Goal: Task Accomplishment & Management: Complete application form

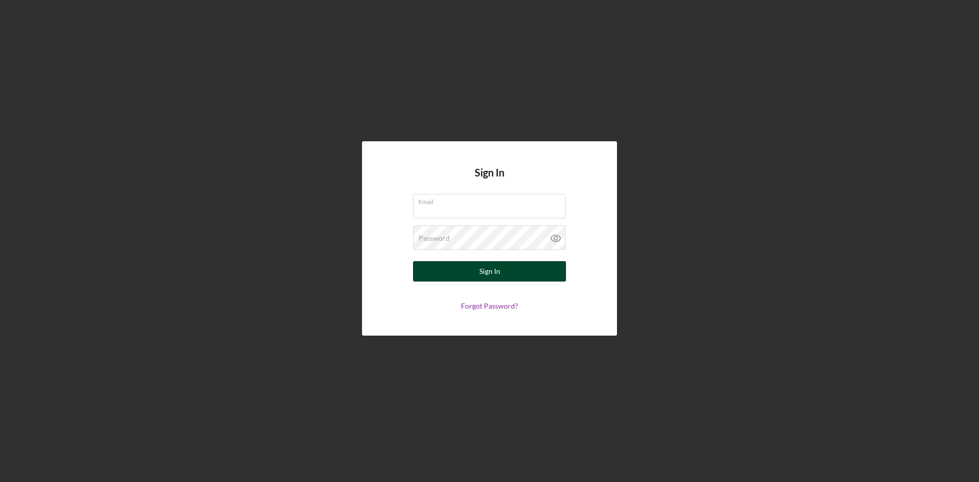
type input "[PERSON_NAME][EMAIL_ADDRESS][DOMAIN_NAME]"
click at [514, 274] on button "Sign In" at bounding box center [489, 271] width 153 height 20
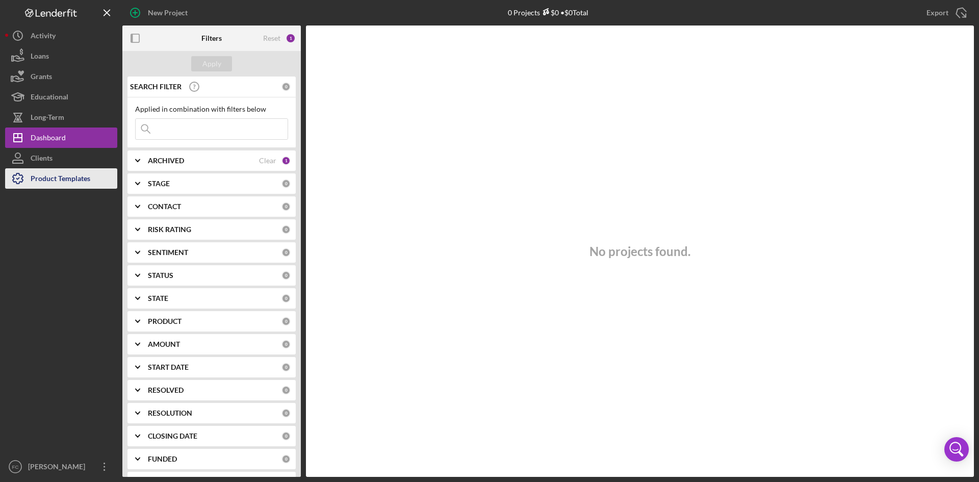
click at [45, 180] on div "Product Templates" at bounding box center [61, 179] width 60 height 23
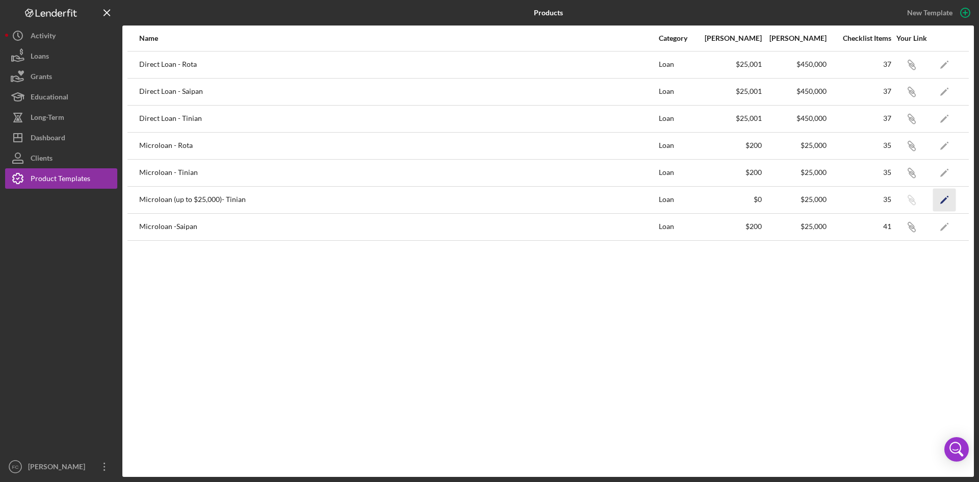
click at [944, 200] on polygon "button" at bounding box center [944, 200] width 7 height 7
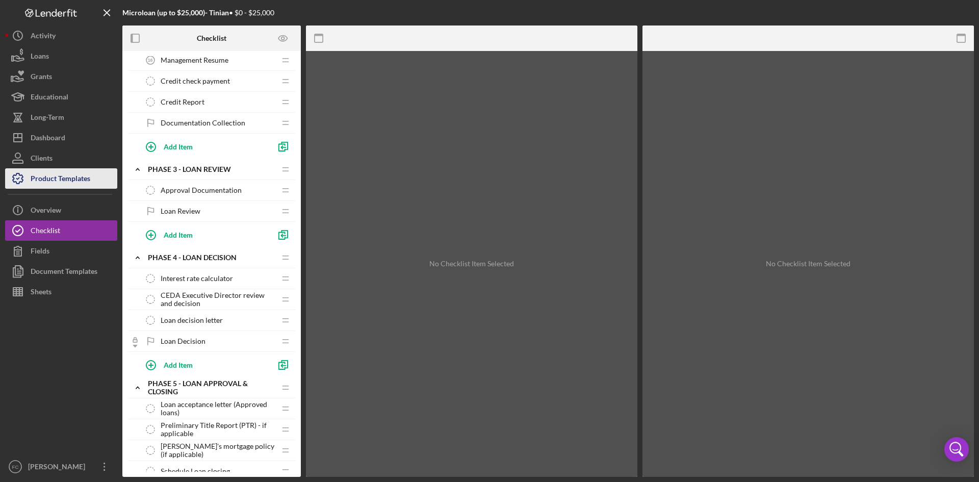
scroll to position [201, 0]
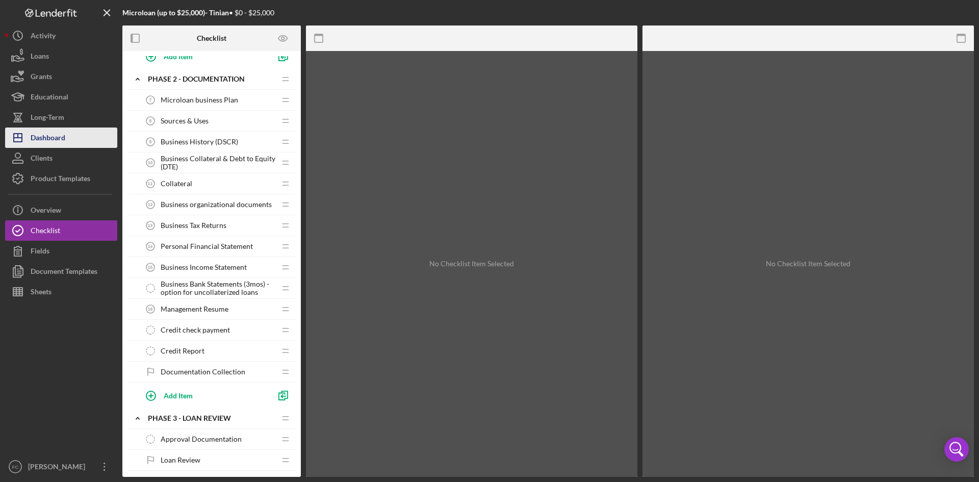
click at [87, 138] on button "Icon/Dashboard Dashboard" at bounding box center [61, 138] width 112 height 20
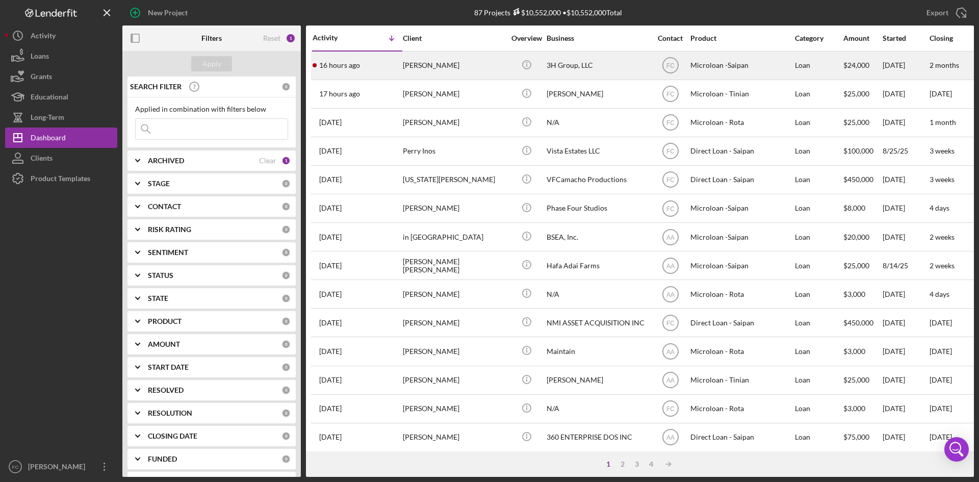
click at [338, 73] on div "16 hours ago [PERSON_NAME]" at bounding box center [357, 65] width 89 height 27
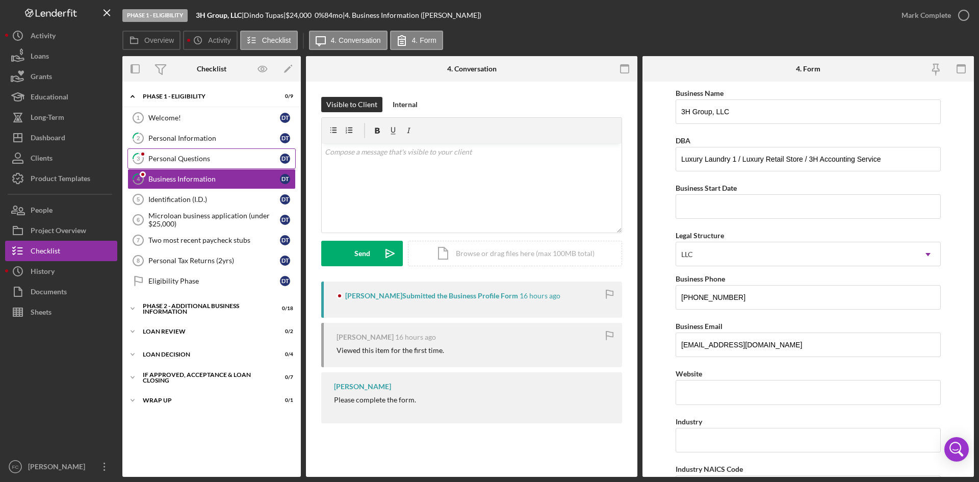
click at [207, 157] on div "Personal Questions" at bounding box center [214, 159] width 132 height 8
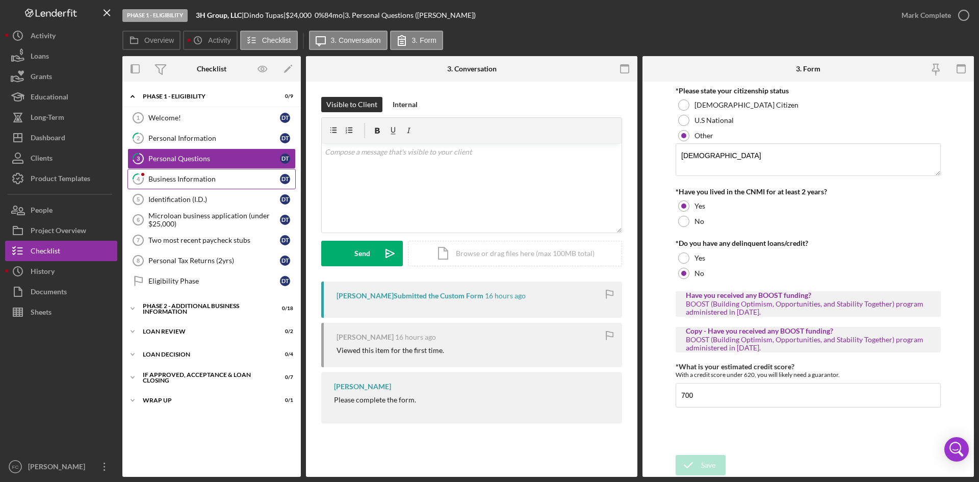
click at [252, 185] on link "4 Business Information D T" at bounding box center [212, 179] width 168 height 20
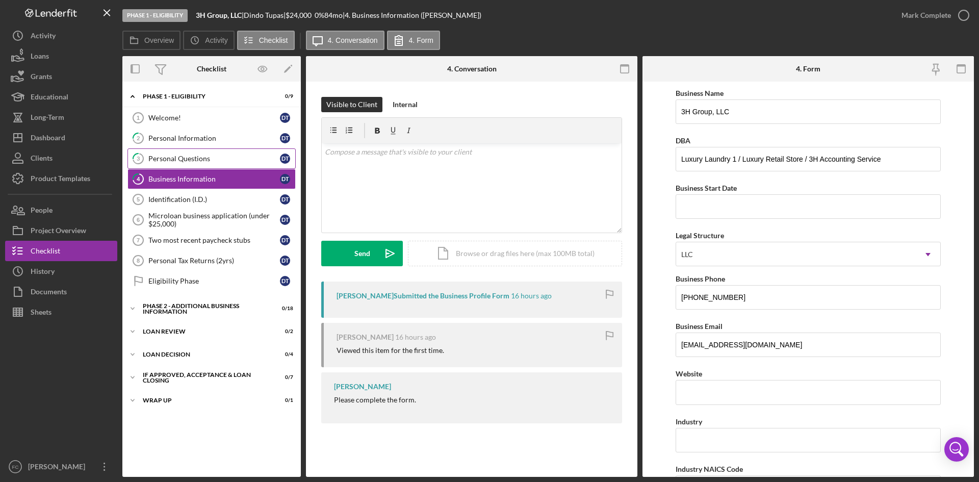
click at [246, 155] on div "Personal Questions" at bounding box center [214, 159] width 132 height 8
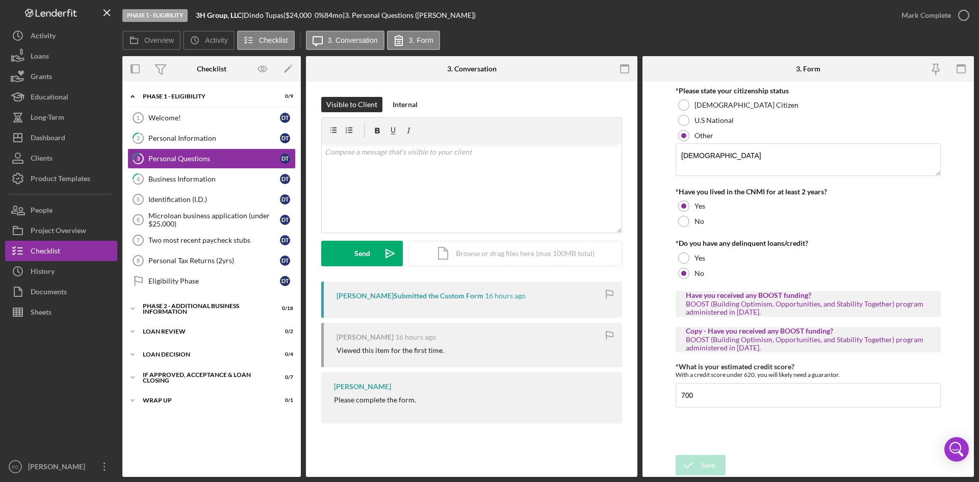
click at [965, 163] on form "*Please state your citizenship status [DEMOGRAPHIC_DATA] Citizen U.S National O…" at bounding box center [809, 279] width 332 height 395
click at [392, 165] on div "v Color teal Color pink Remove color Add row above Add row below Add column bef…" at bounding box center [472, 187] width 300 height 89
click at [794, 349] on div "BOOST (Building Optimism, Opportunities, and Stability Together) program admini…" at bounding box center [808, 344] width 245 height 16
click at [473, 170] on div "v Color teal Color pink Remove color Add row above Add row below Add column bef…" at bounding box center [472, 187] width 300 height 89
click at [468, 160] on p "Thank you for completing the personal questions form. Please note that for an L…" at bounding box center [472, 157] width 294 height 23
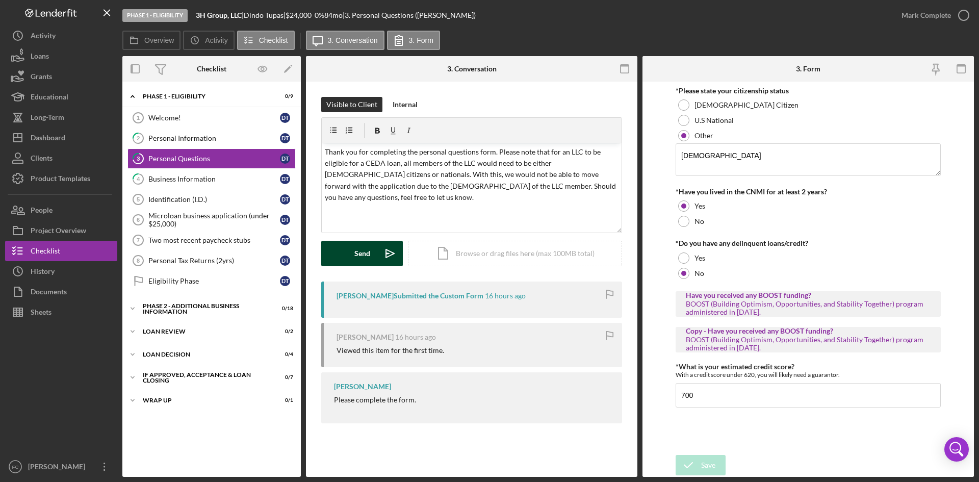
click at [346, 259] on button "Send Icon/icon-invite-send" at bounding box center [362, 254] width 82 height 26
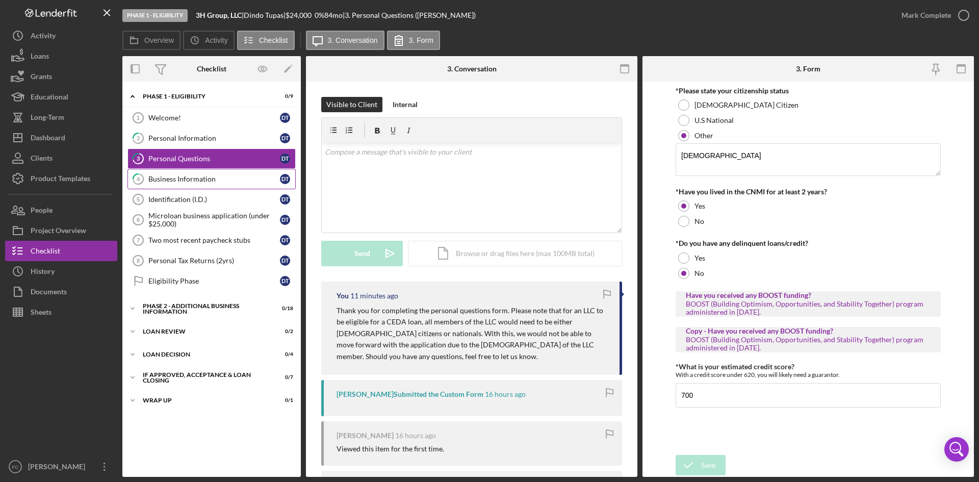
click at [202, 183] on div "Business Information" at bounding box center [214, 179] width 132 height 8
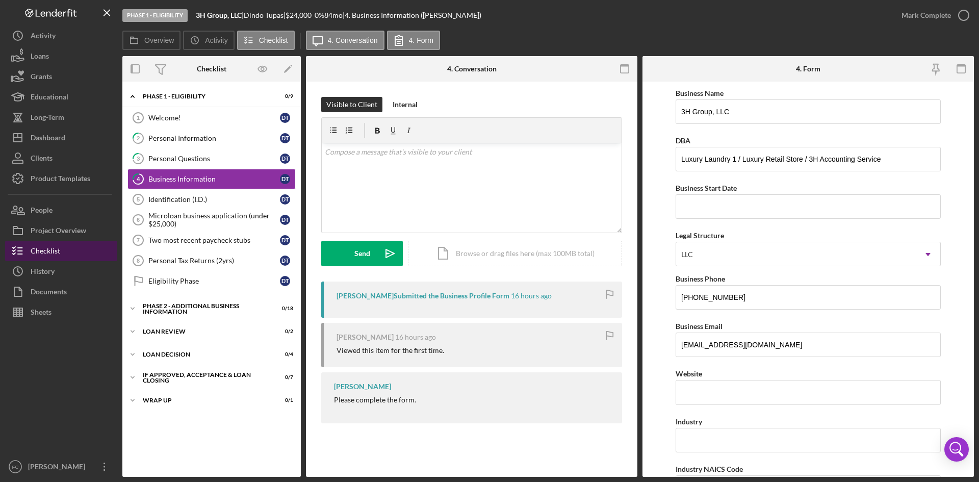
click at [68, 250] on button "Checklist" at bounding box center [61, 251] width 112 height 20
click at [219, 153] on link "3 Personal Questions D T" at bounding box center [212, 158] width 168 height 20
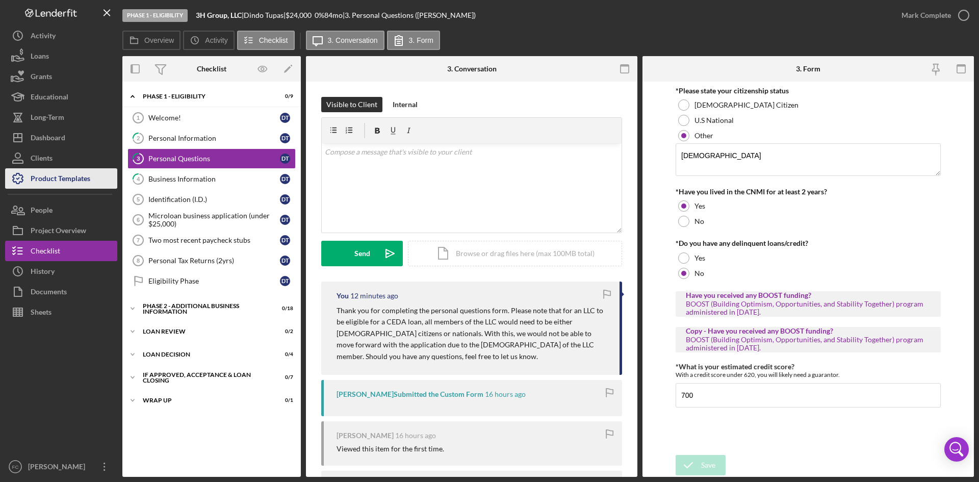
click at [55, 176] on div "Product Templates" at bounding box center [61, 179] width 60 height 23
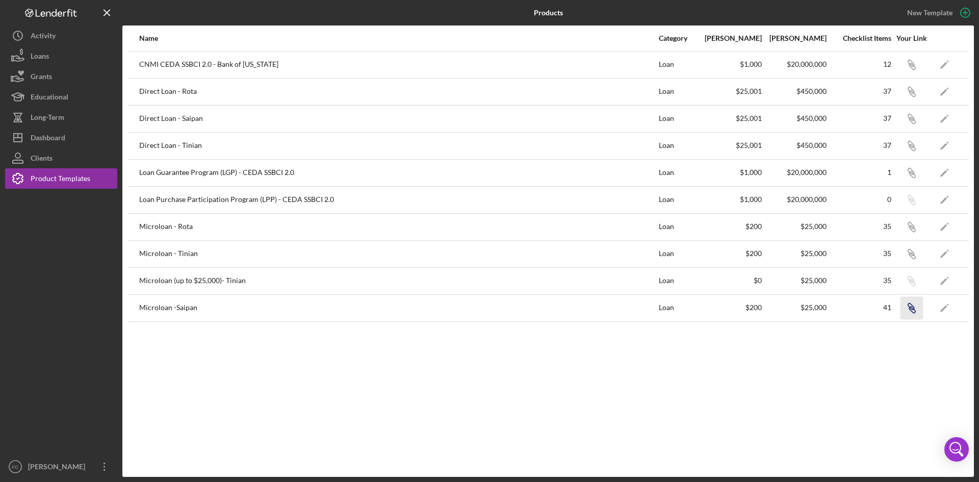
click at [916, 313] on icon "button" at bounding box center [912, 310] width 6 height 6
click at [945, 306] on icon "Icon/Edit" at bounding box center [944, 307] width 23 height 23
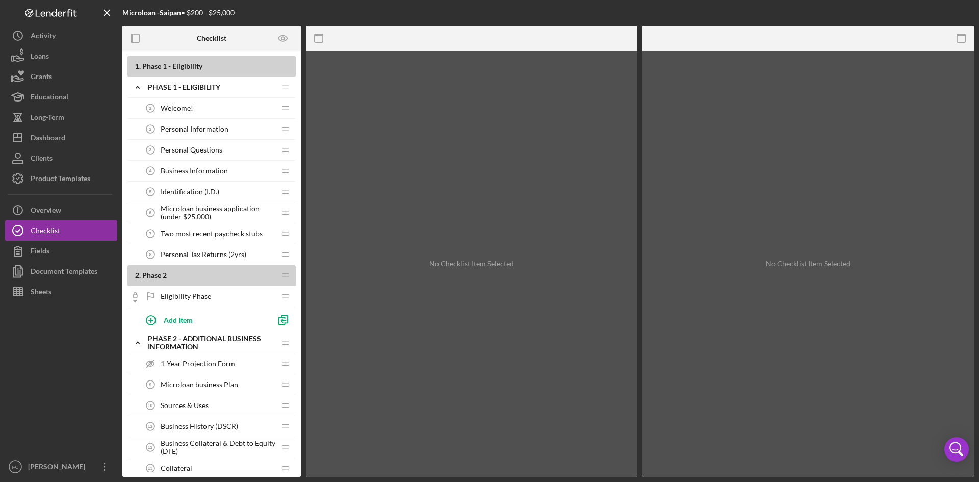
click at [179, 116] on div "Welcome! 1 Welcome!" at bounding box center [207, 108] width 135 height 20
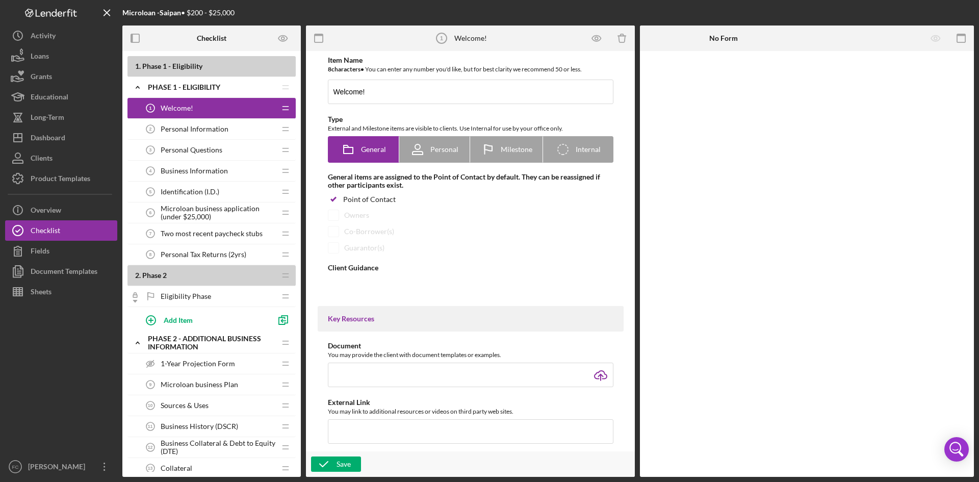
click at [194, 142] on div "Personal Questions 3 Personal Questions" at bounding box center [207, 150] width 135 height 20
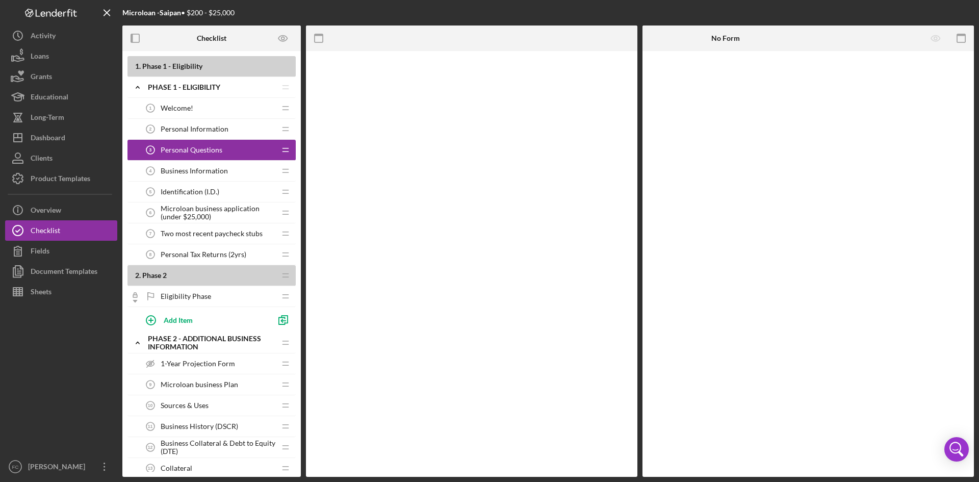
click at [196, 127] on span "Personal Information" at bounding box center [195, 129] width 68 height 8
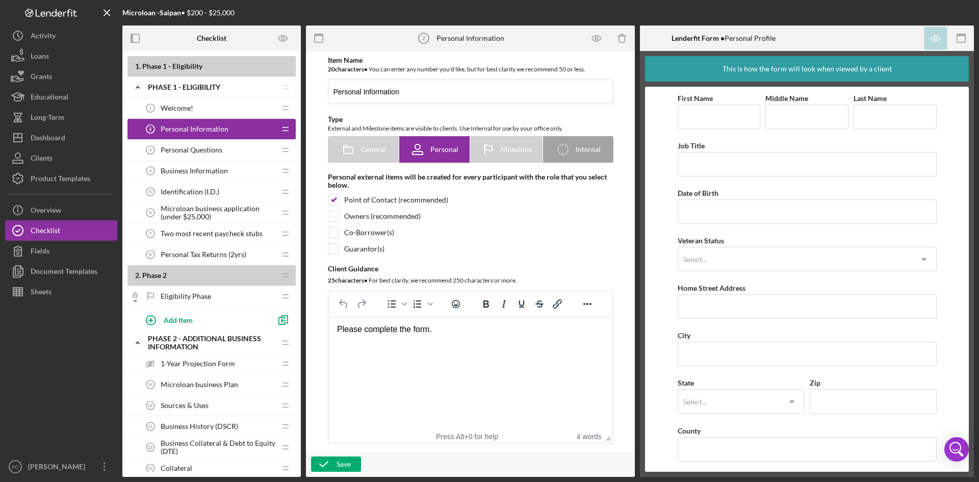
click at [206, 150] on span "Personal Questions" at bounding box center [192, 150] width 62 height 8
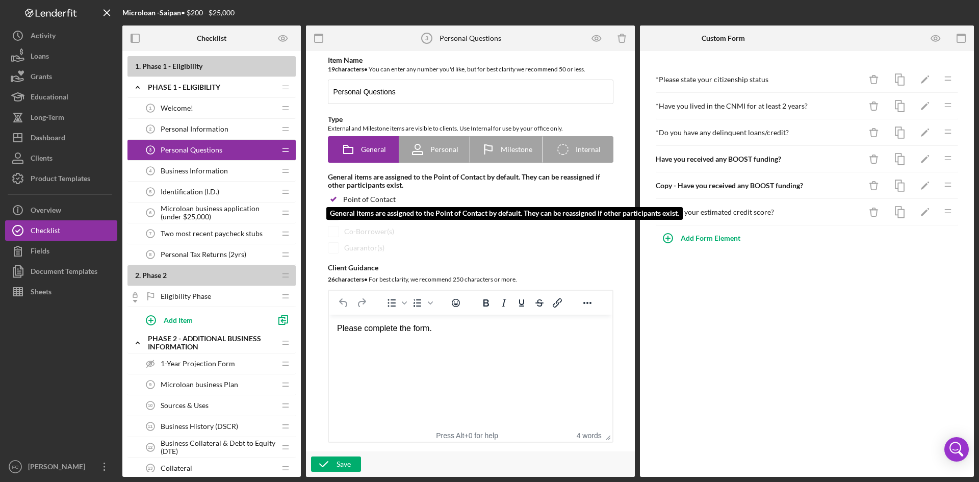
click at [335, 198] on input "checkbox" at bounding box center [333, 199] width 10 height 10
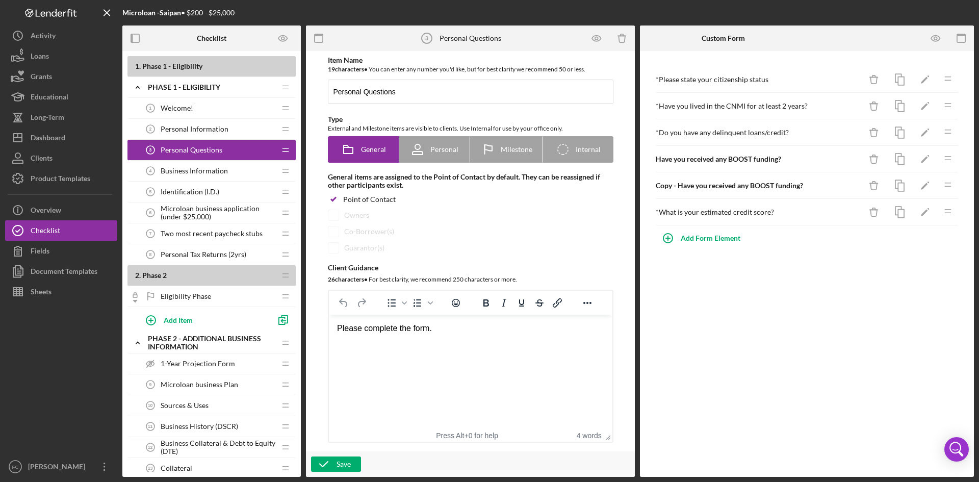
click at [333, 208] on div "Item Name 19 character s • You can enter any number you'd like, but for best cl…" at bounding box center [471, 249] width 306 height 387
click at [77, 466] on div "[PERSON_NAME]" at bounding box center [59, 468] width 66 height 23
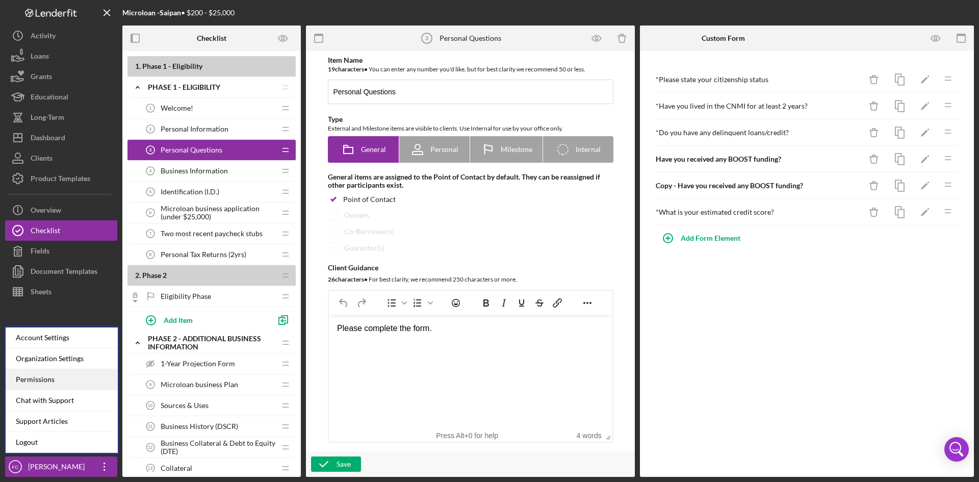
click at [50, 377] on div "Permissions" at bounding box center [62, 379] width 112 height 21
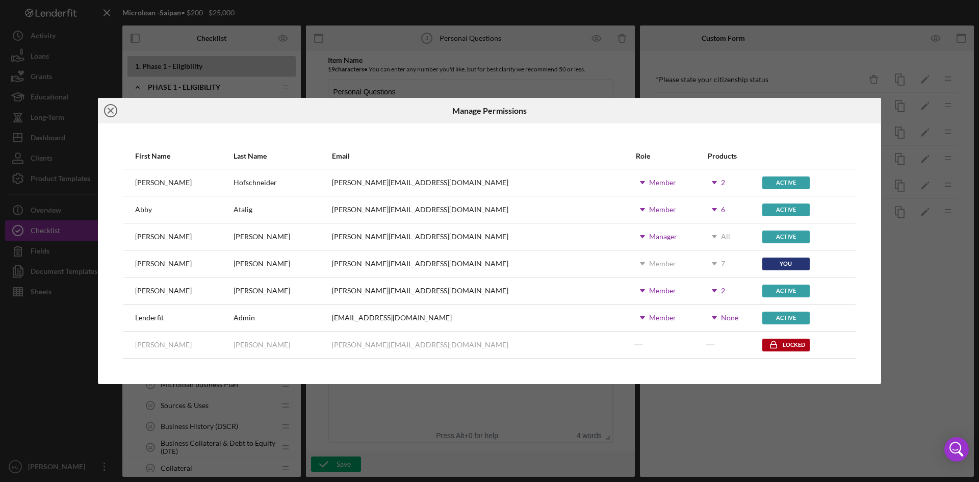
click at [112, 104] on icon "Icon/Close" at bounding box center [111, 111] width 26 height 26
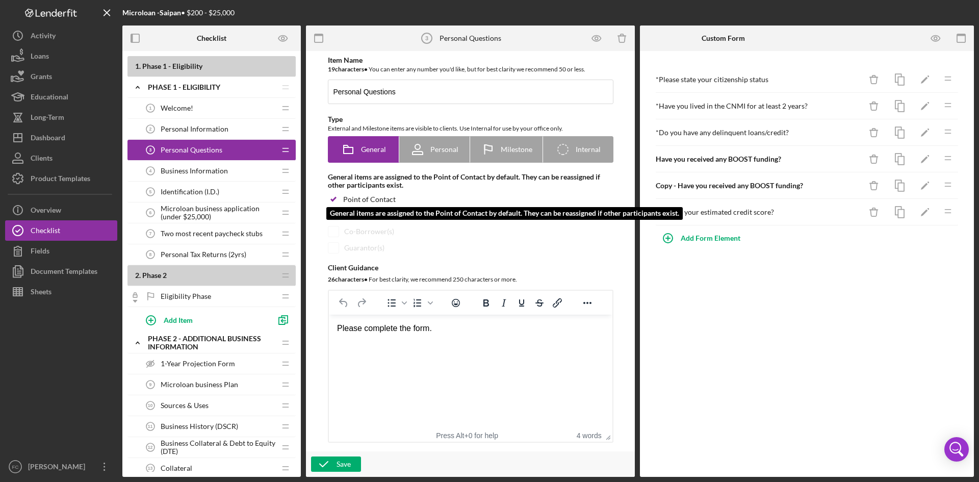
click at [333, 195] on input "checkbox" at bounding box center [333, 199] width 10 height 10
click at [332, 198] on input "checkbox" at bounding box center [333, 199] width 10 height 10
checkbox input "true"
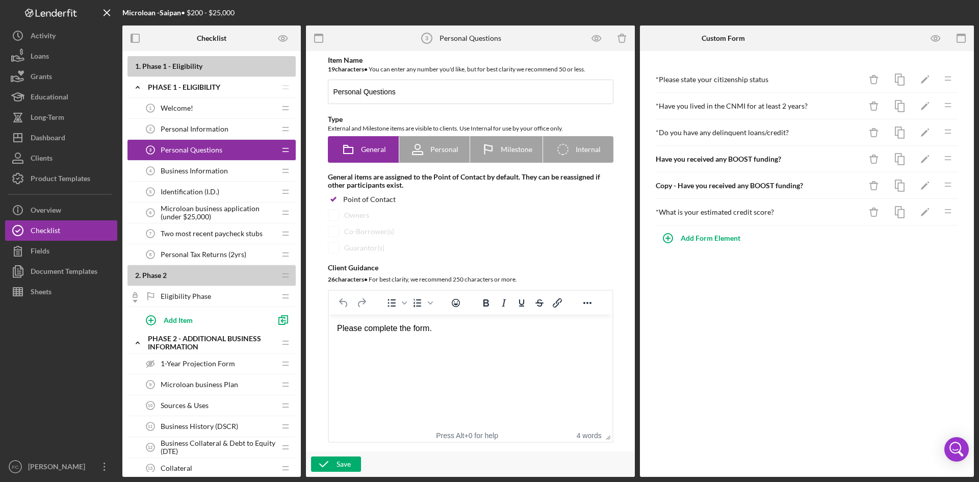
click at [192, 130] on span "Personal Information" at bounding box center [195, 129] width 68 height 8
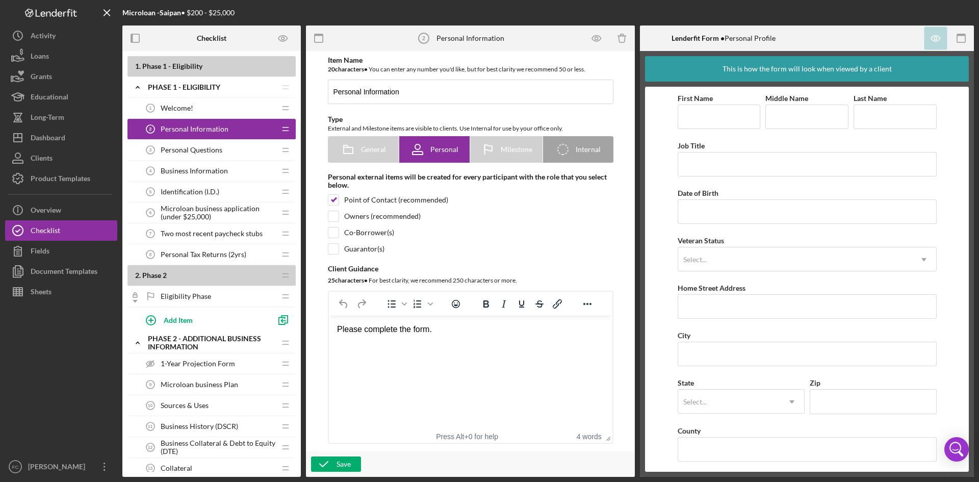
click at [230, 149] on div "Personal Questions 3 Personal Questions" at bounding box center [207, 150] width 135 height 20
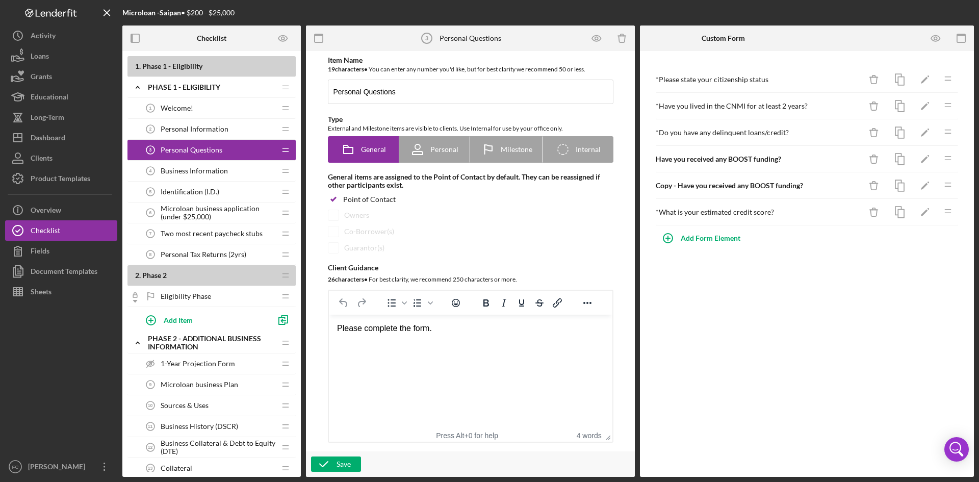
click at [261, 131] on div "Personal Information 2 Personal Information" at bounding box center [207, 129] width 135 height 20
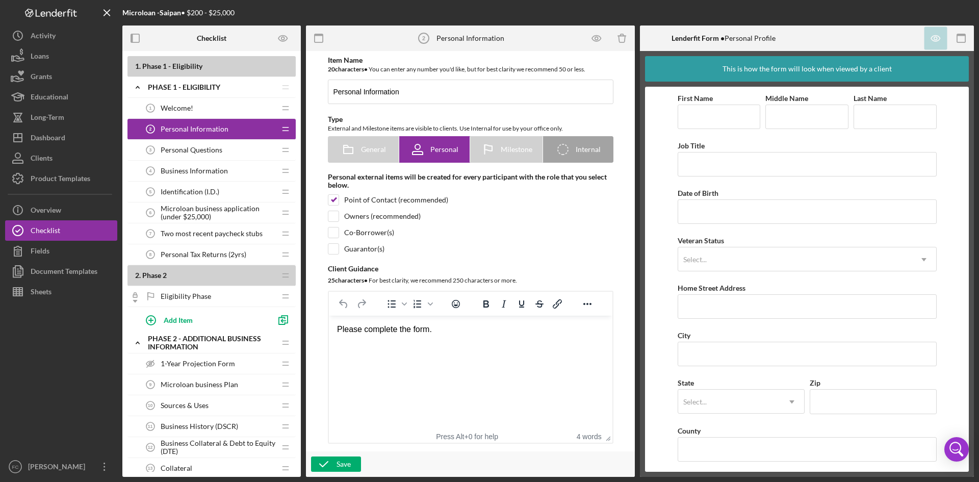
click at [255, 160] on div "Personal Questions 3 Personal Questions" at bounding box center [207, 150] width 135 height 20
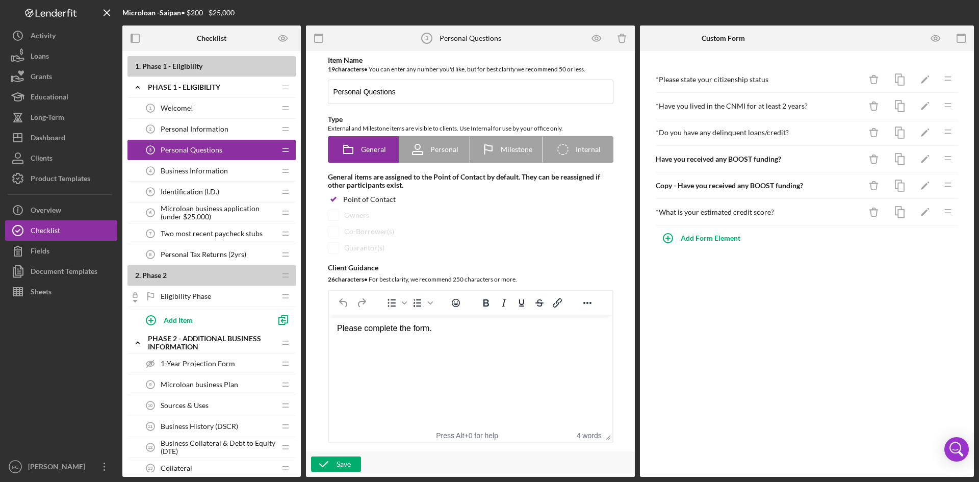
click at [203, 168] on span "Business Information" at bounding box center [194, 171] width 67 height 8
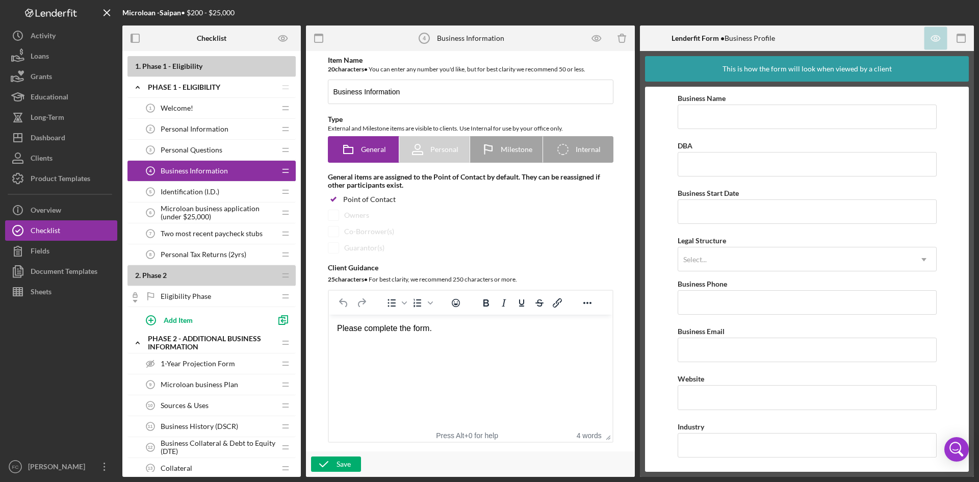
click at [229, 149] on div "Personal Questions 3 Personal Questions" at bounding box center [207, 150] width 135 height 20
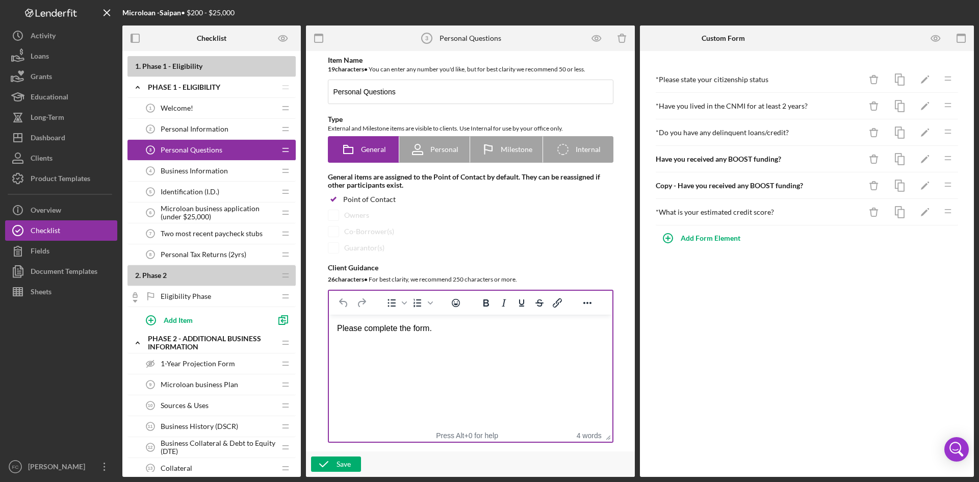
click at [448, 323] on div "Please complete the form." at bounding box center [470, 328] width 267 height 11
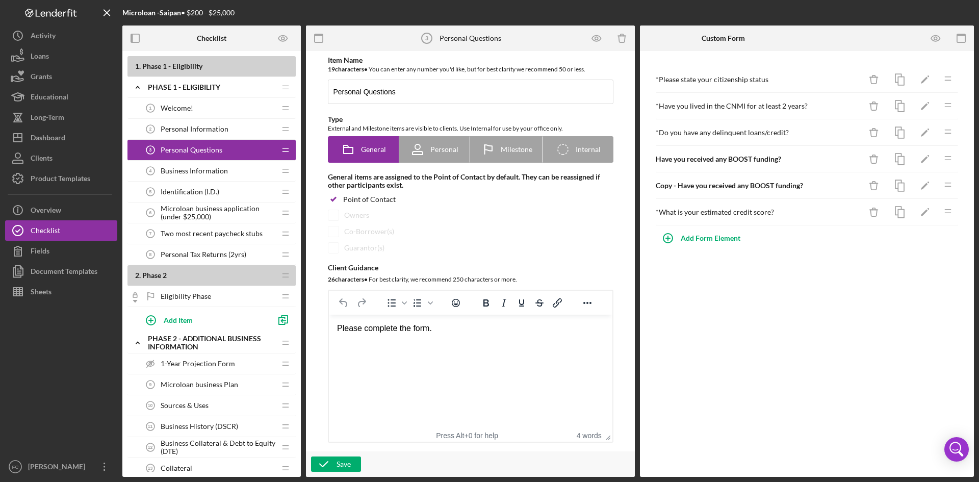
click at [336, 324] on html "Please complete the form." at bounding box center [470, 329] width 284 height 28
click at [211, 180] on div "Business Information 4 Business Information" at bounding box center [207, 171] width 135 height 20
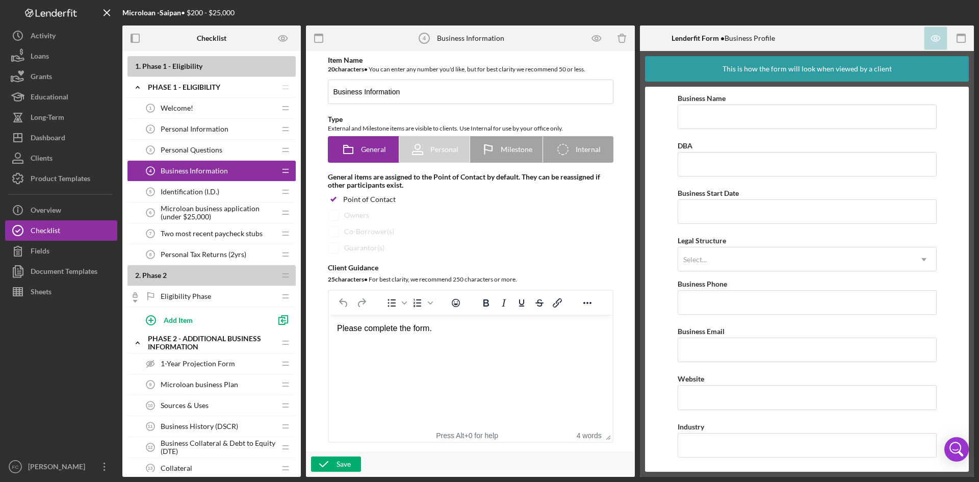
click at [197, 192] on span "Identification (I.D.)" at bounding box center [190, 192] width 59 height 8
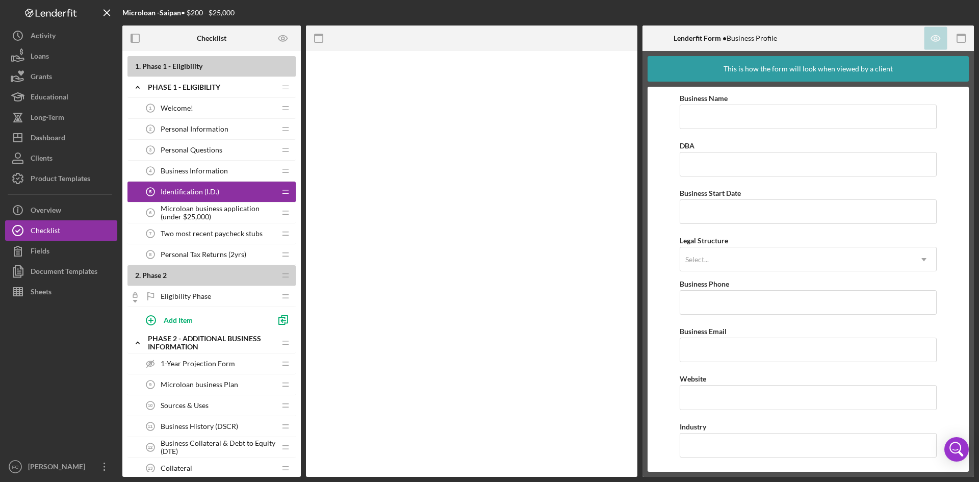
click at [217, 171] on span "Business Information" at bounding box center [194, 171] width 67 height 8
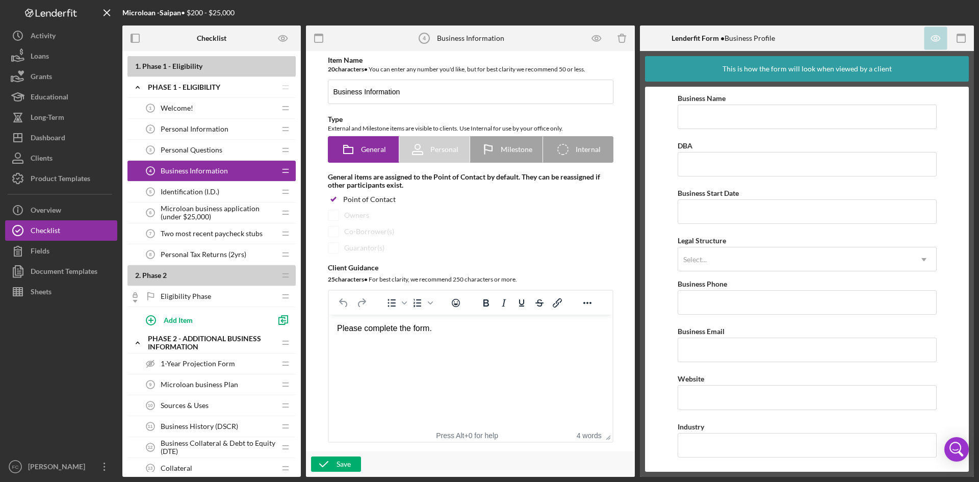
click at [214, 194] on span "Identification (I.D.)" at bounding box center [190, 192] width 59 height 8
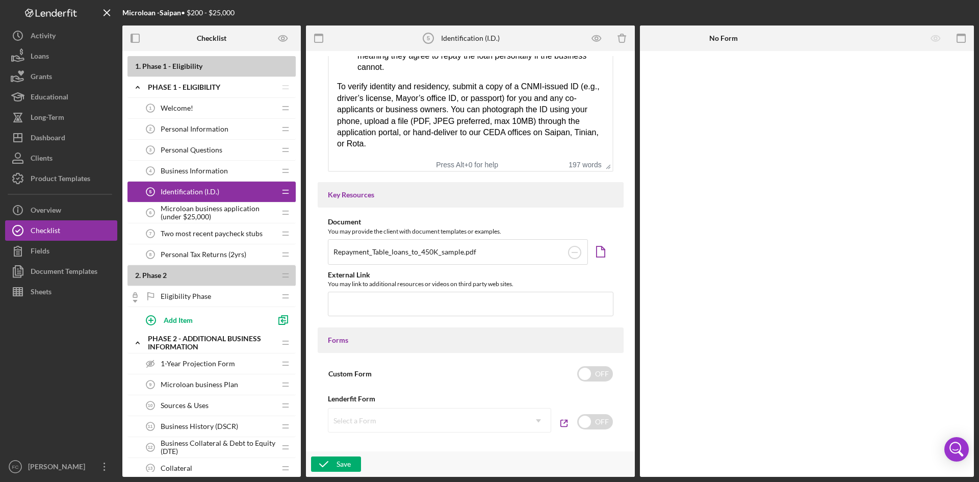
scroll to position [136, 0]
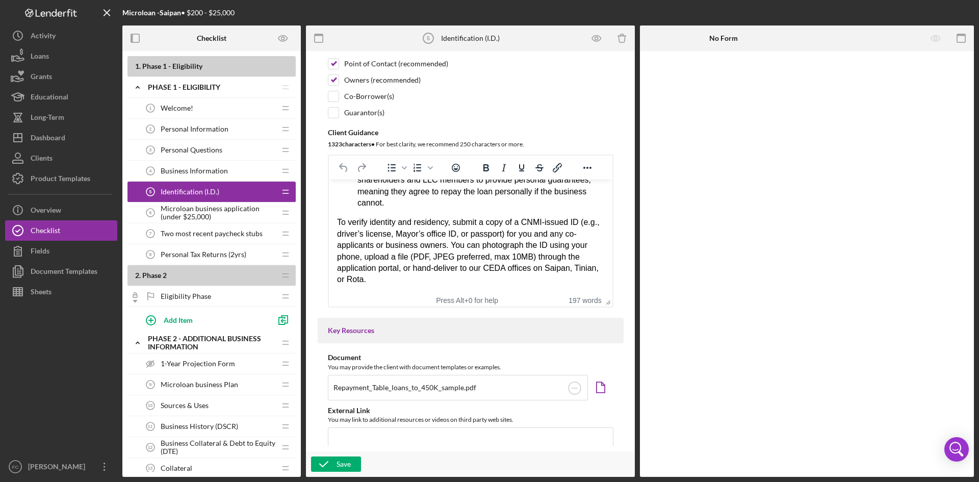
click at [232, 210] on span "Microloan business application (under $25,000)" at bounding box center [218, 213] width 115 height 16
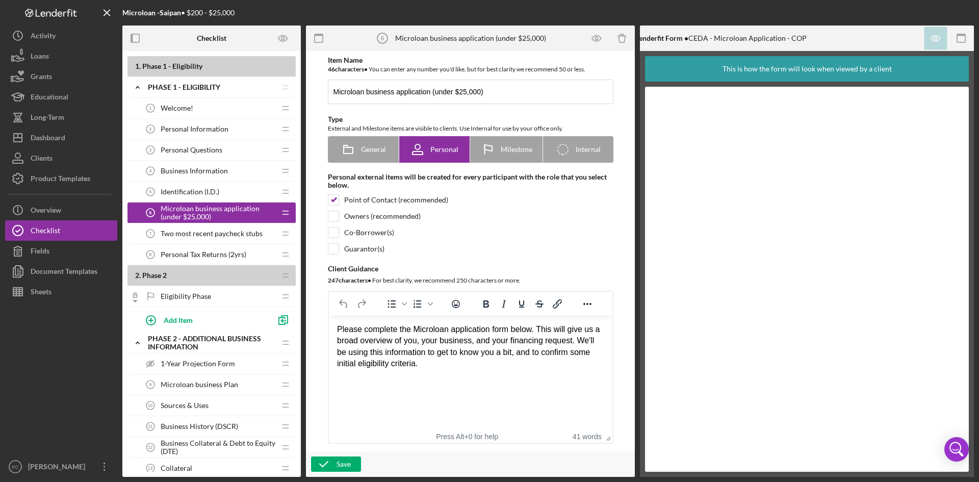
click at [203, 234] on span "Two most recent paycheck stubs" at bounding box center [212, 234] width 102 height 8
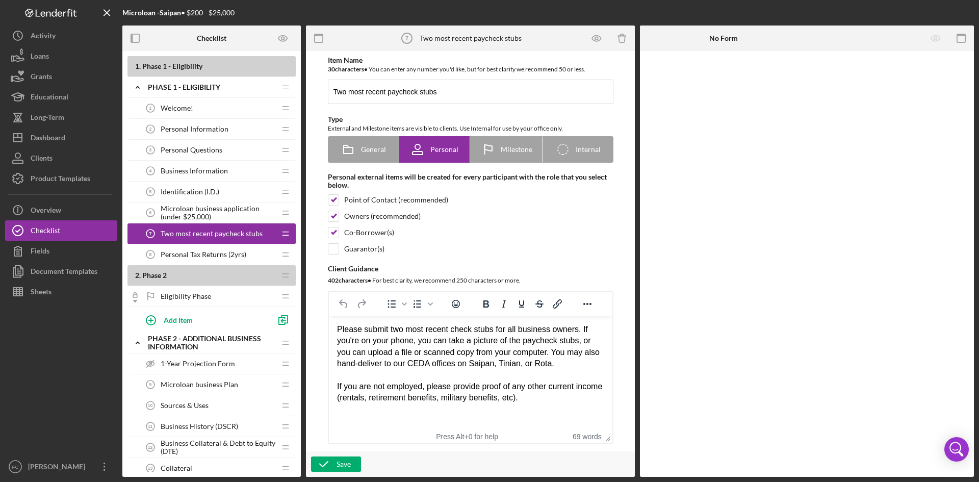
click at [213, 261] on div "Personal Tax Returns (2yrs) 8 Personal Tax Returns (2yrs)" at bounding box center [207, 254] width 135 height 20
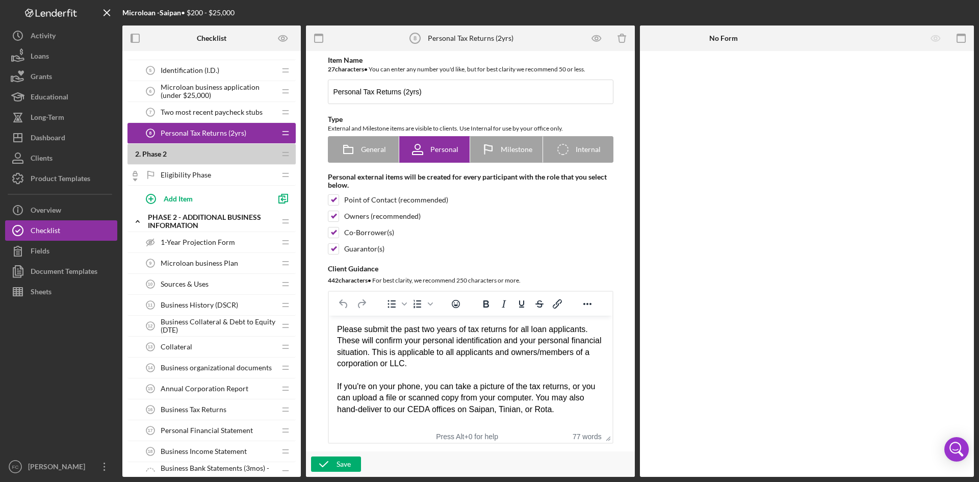
scroll to position [136, 0]
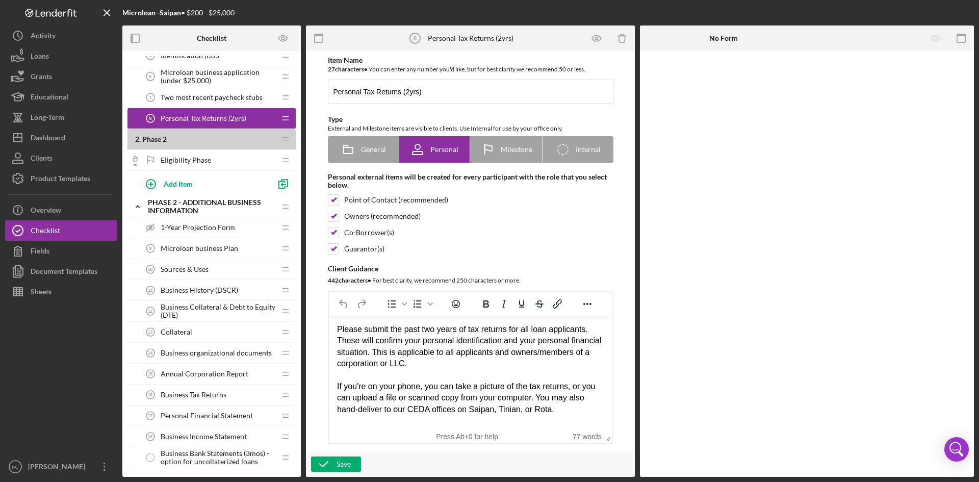
click at [214, 160] on div "Eligibility Phase Eligibility Phase" at bounding box center [207, 160] width 135 height 20
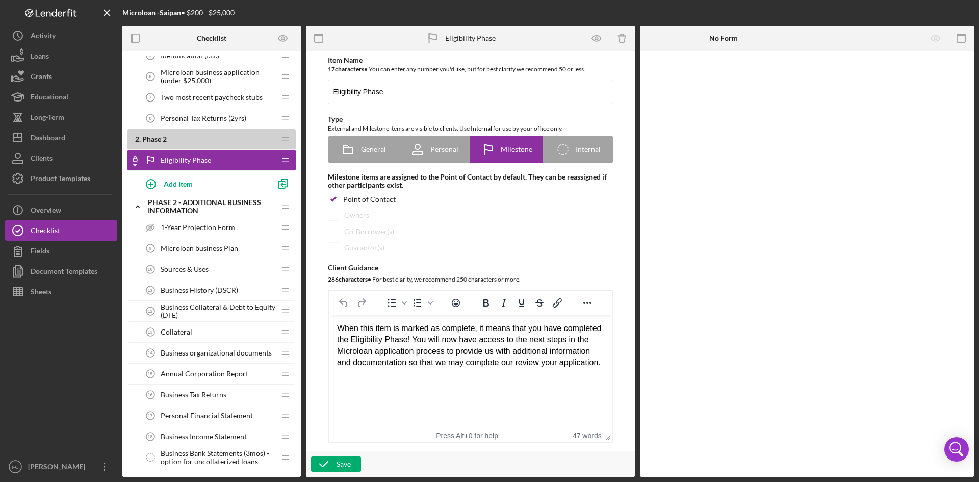
click at [207, 229] on span "1-Year Projection Form" at bounding box center [198, 227] width 74 height 8
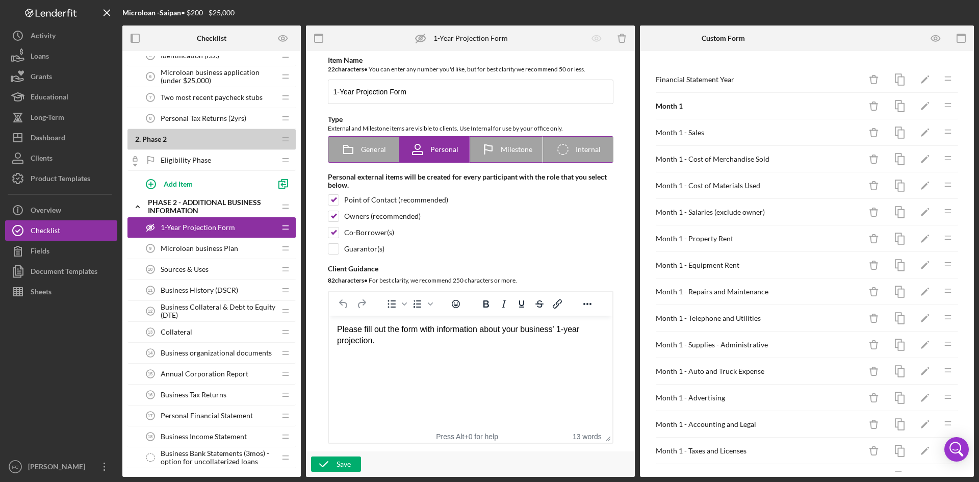
click at [370, 150] on span "General" at bounding box center [373, 149] width 25 height 8
radio input "true"
checkbox input "false"
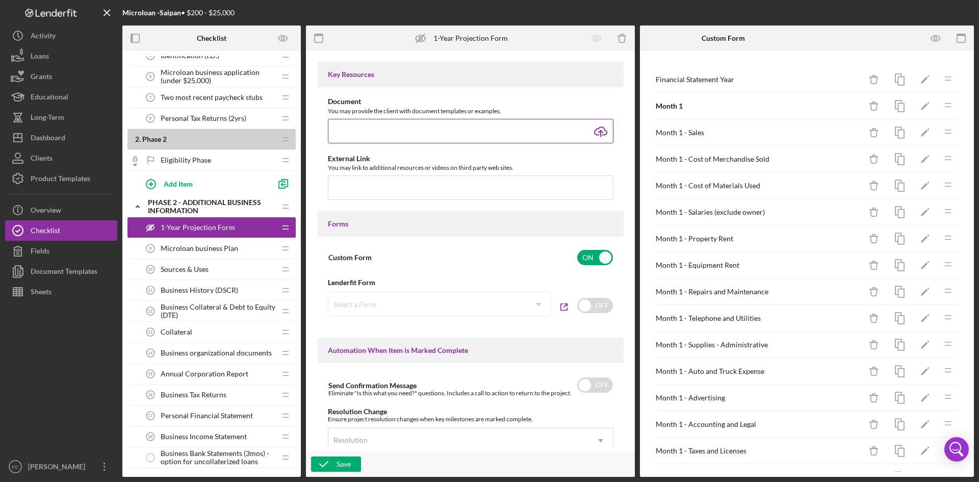
scroll to position [408, 0]
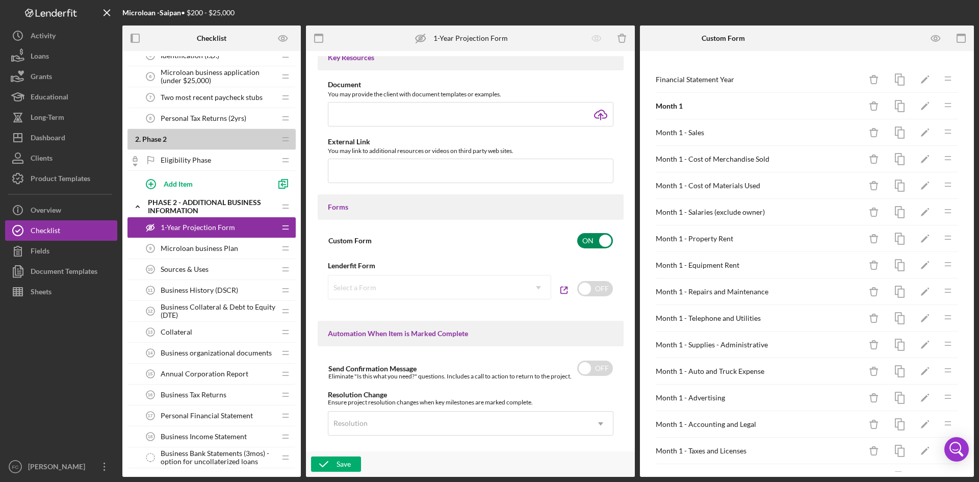
click at [588, 243] on input "checkbox" at bounding box center [595, 240] width 36 height 15
checkbox input "false"
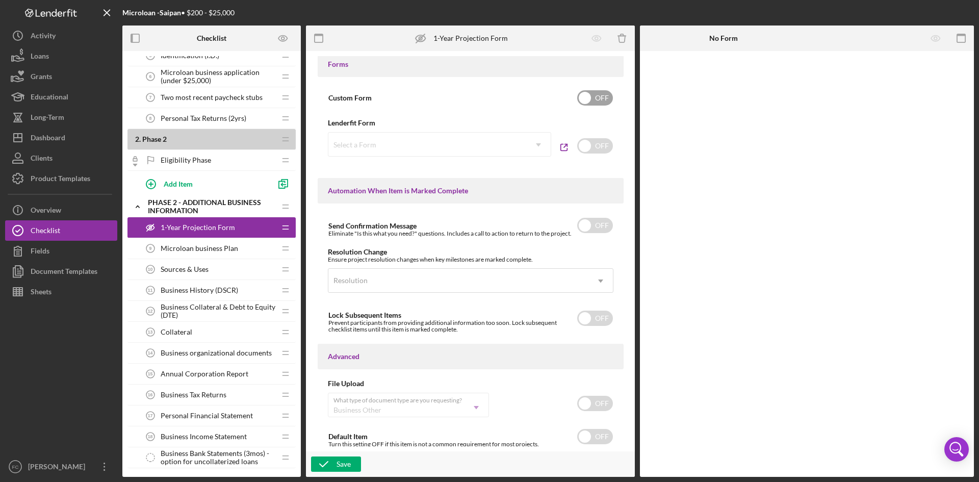
scroll to position [553, 0]
click at [468, 408] on div "What type of document type are you requesting? Business Other Icon/Dropdown Arr…" at bounding box center [408, 404] width 161 height 26
click at [477, 405] on div "What type of document type are you requesting? Business Other Icon/Dropdown Arr…" at bounding box center [408, 404] width 161 height 26
drag, startPoint x: 477, startPoint y: 405, endPoint x: 574, endPoint y: 401, distance: 97.5
click at [478, 402] on div "What type of document type are you requesting? Business Other Icon/Dropdown Arr…" at bounding box center [408, 404] width 161 height 26
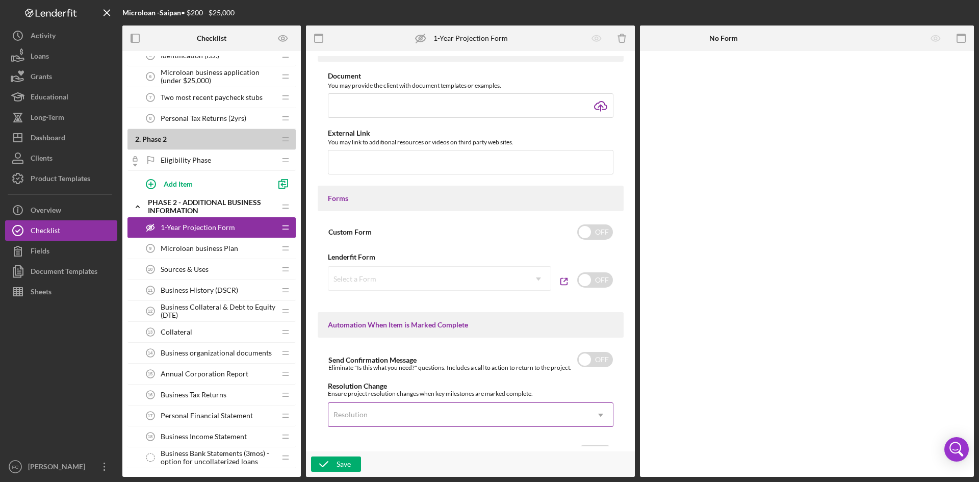
scroll to position [281, 0]
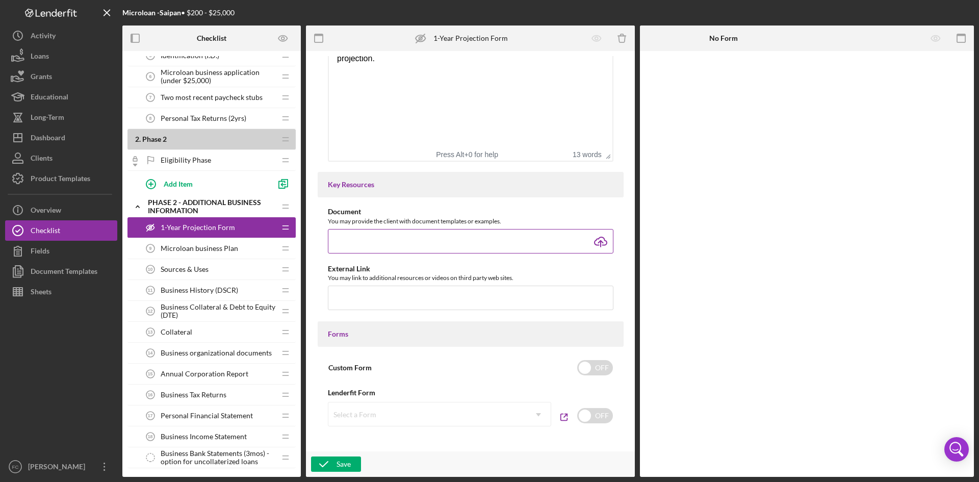
click at [599, 235] on input "file" at bounding box center [471, 241] width 286 height 24
click at [423, 200] on div "Item Name 22 character s • You can enter any number you'd like, but for best cl…" at bounding box center [470, 251] width 319 height 390
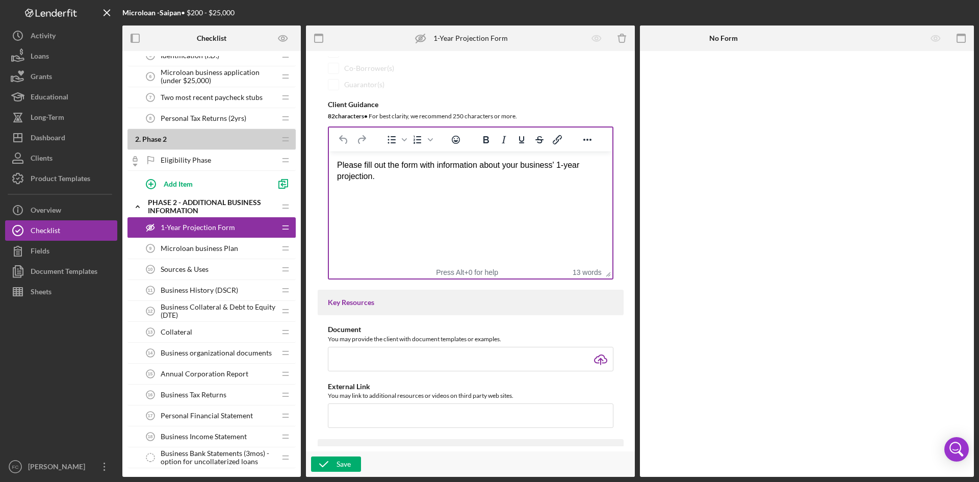
scroll to position [145, 0]
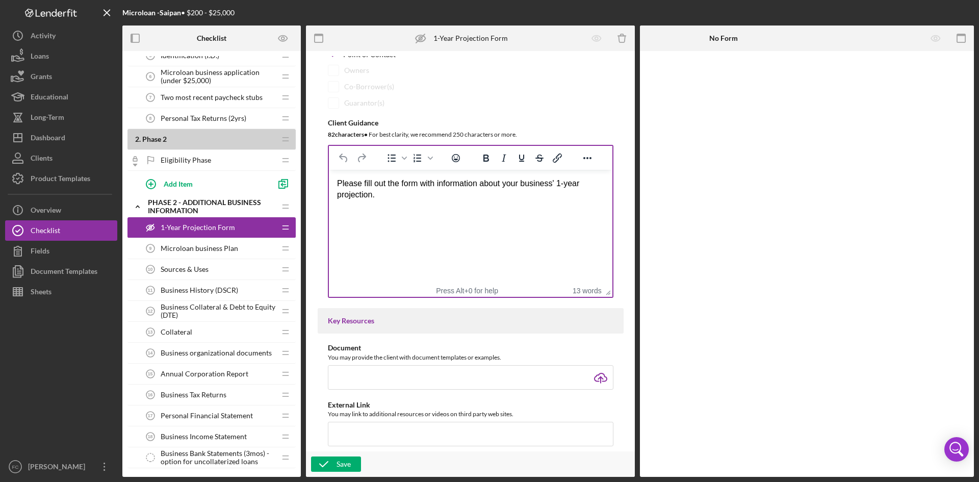
click at [559, 193] on div "Please fill out the form with information about your business' 1-year projectio…" at bounding box center [470, 189] width 267 height 23
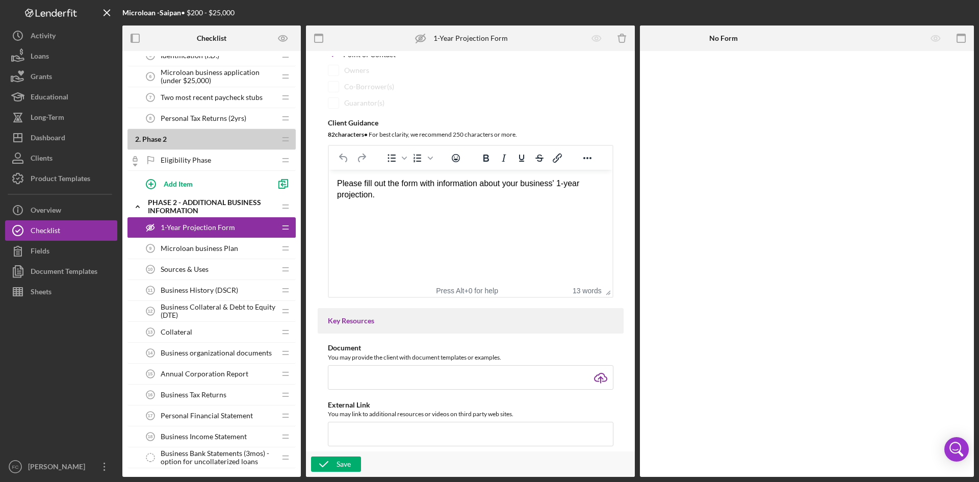
click at [587, 180] on div "Please fill out the form with information about your business' 1-year projectio…" at bounding box center [470, 189] width 267 height 23
click at [620, 225] on div "Item Name 22 character s • You can enter any number you'd like, but for best cl…" at bounding box center [471, 104] width 306 height 387
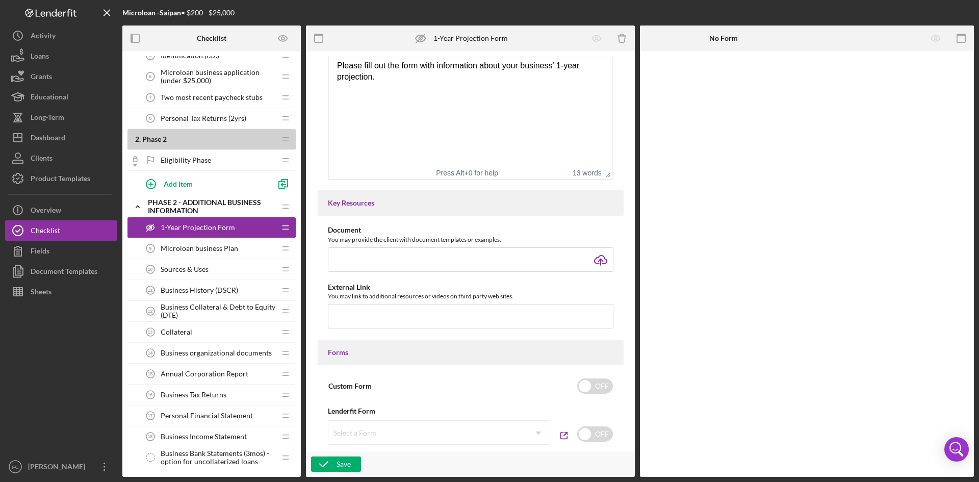
scroll to position [281, 0]
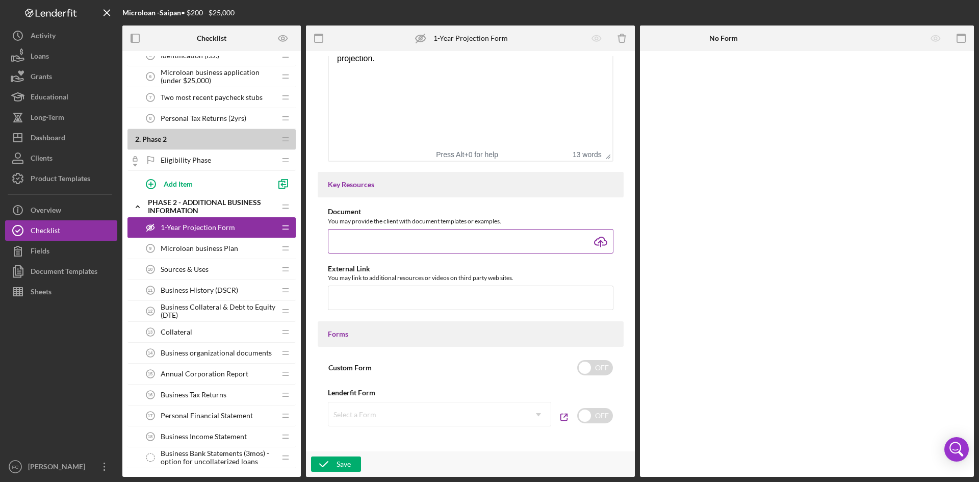
click at [599, 245] on input "file" at bounding box center [471, 241] width 286 height 24
click at [571, 206] on div "Item Name 22 character s • You can enter any number you'd like, but for best cl…" at bounding box center [470, 251] width 319 height 390
